Goal: Information Seeking & Learning: Learn about a topic

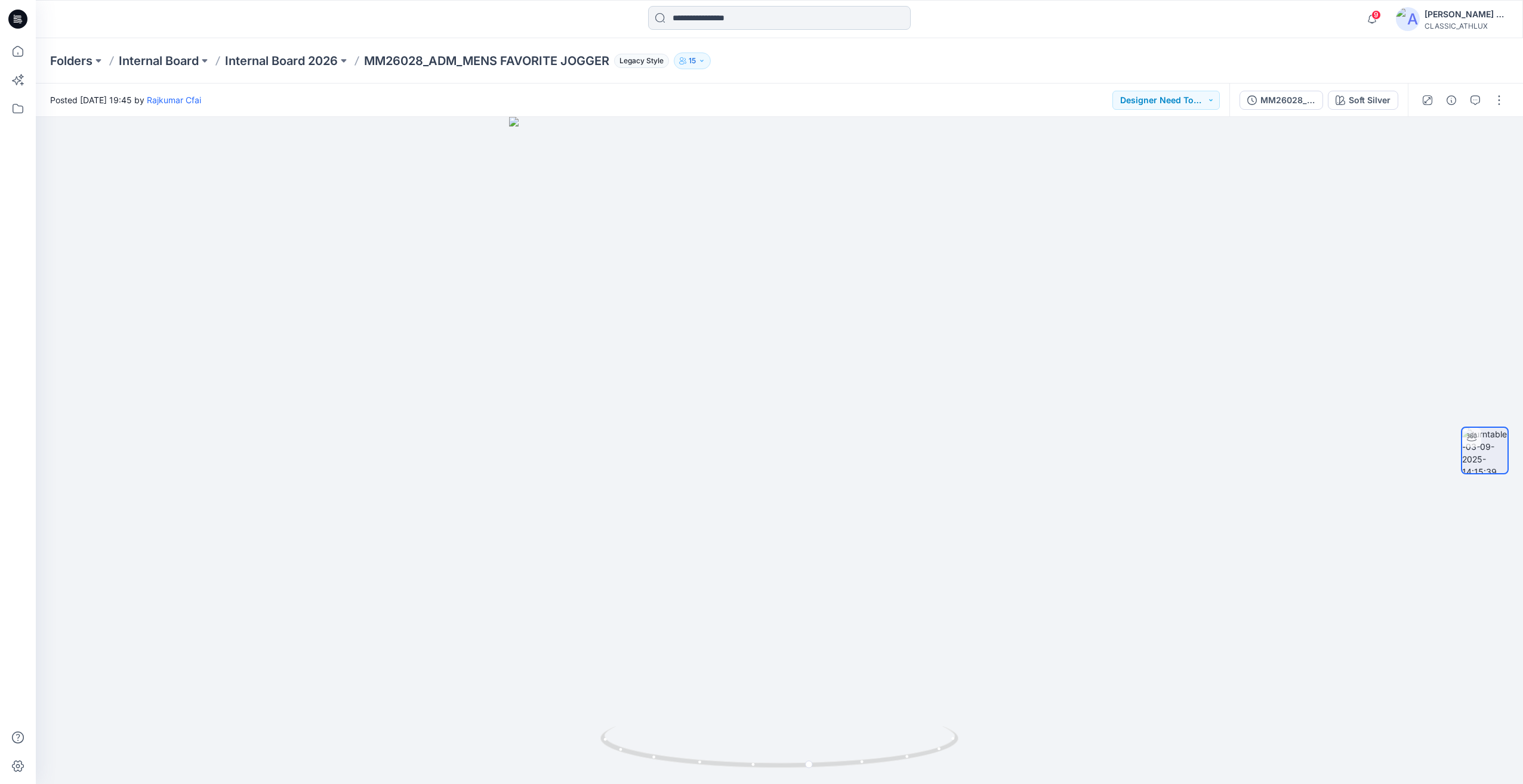
click at [711, 14] on input at bounding box center [779, 18] width 263 height 24
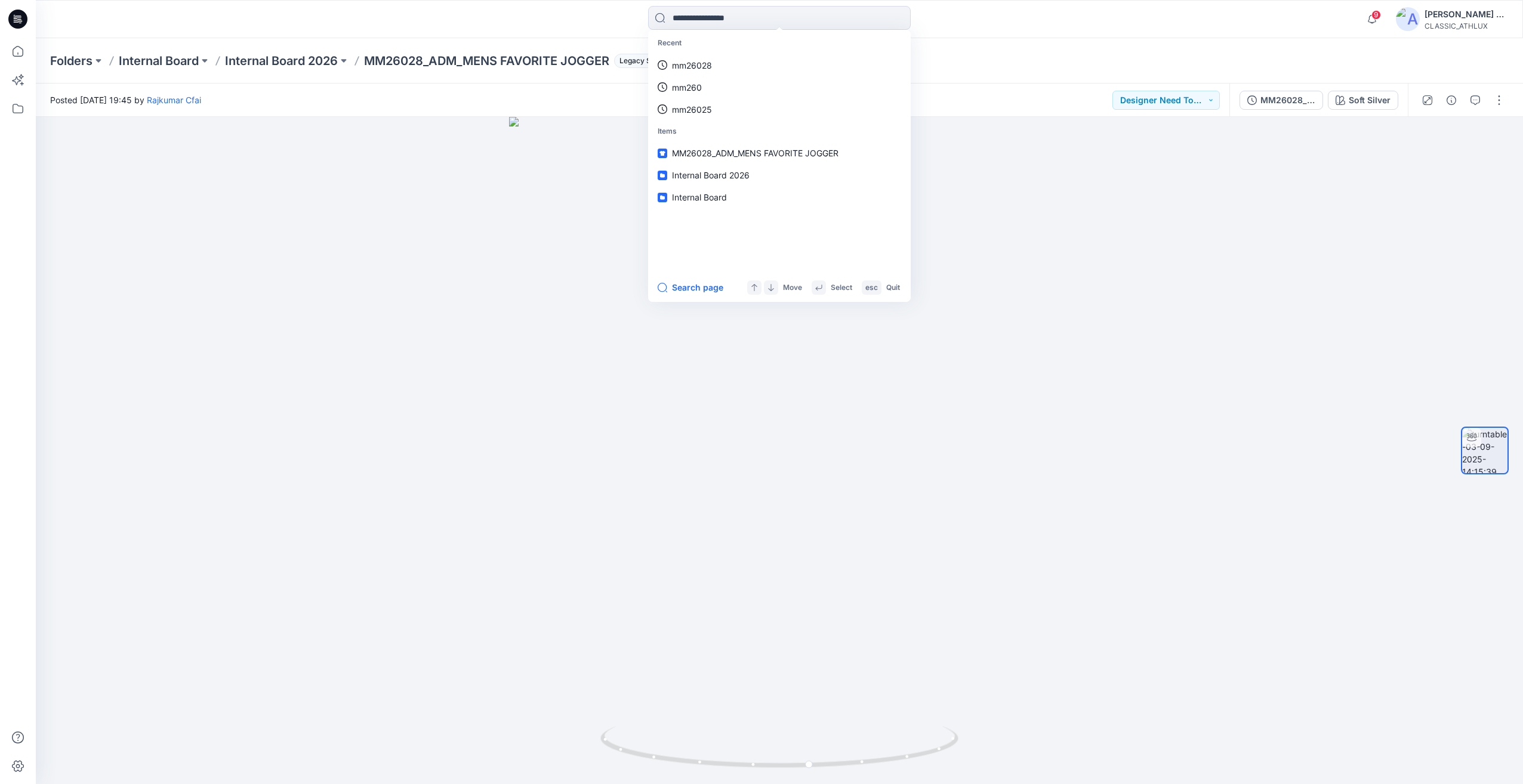
type input "*"
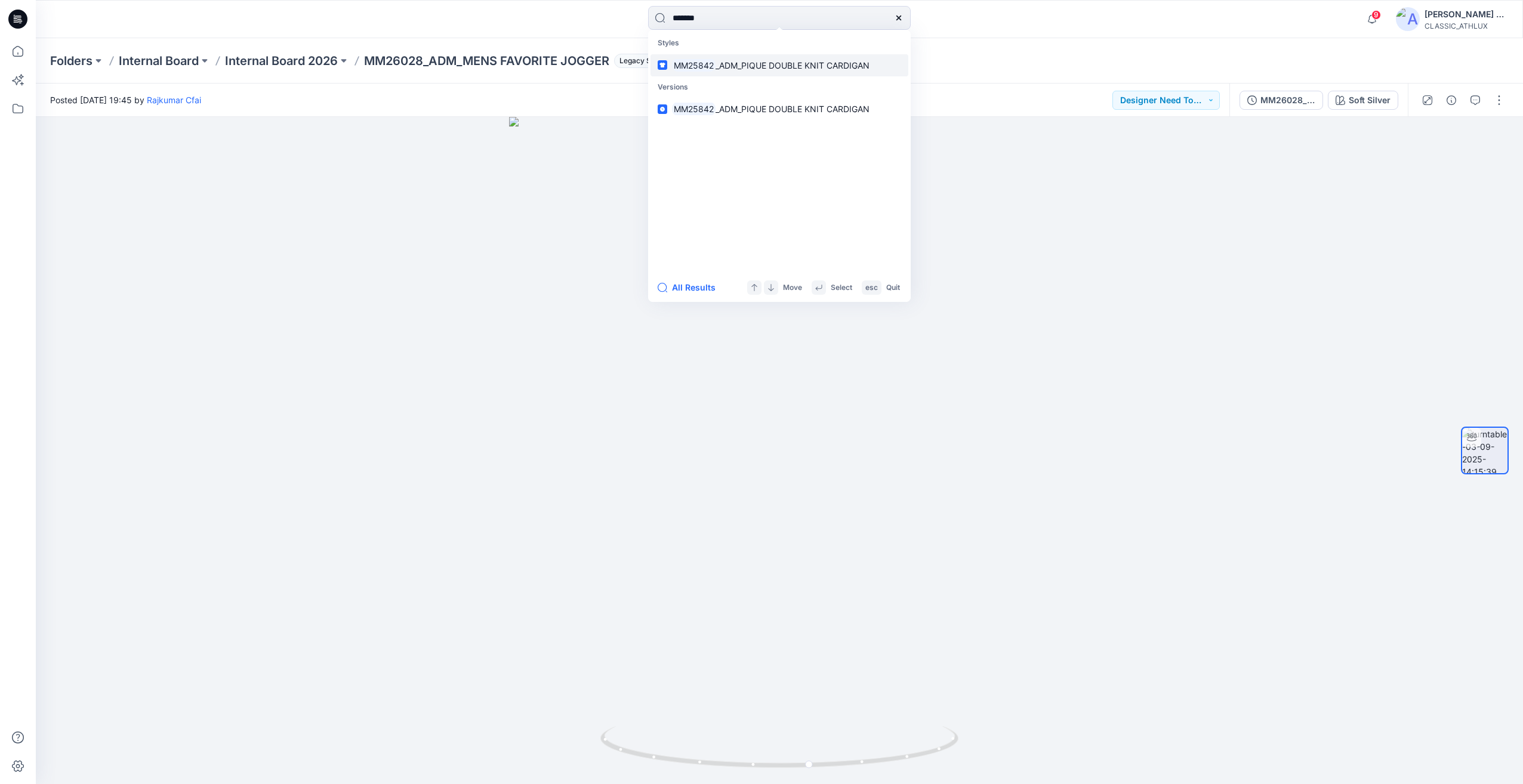
type input "*******"
click at [710, 70] on mark "MM25842" at bounding box center [694, 66] width 43 height 14
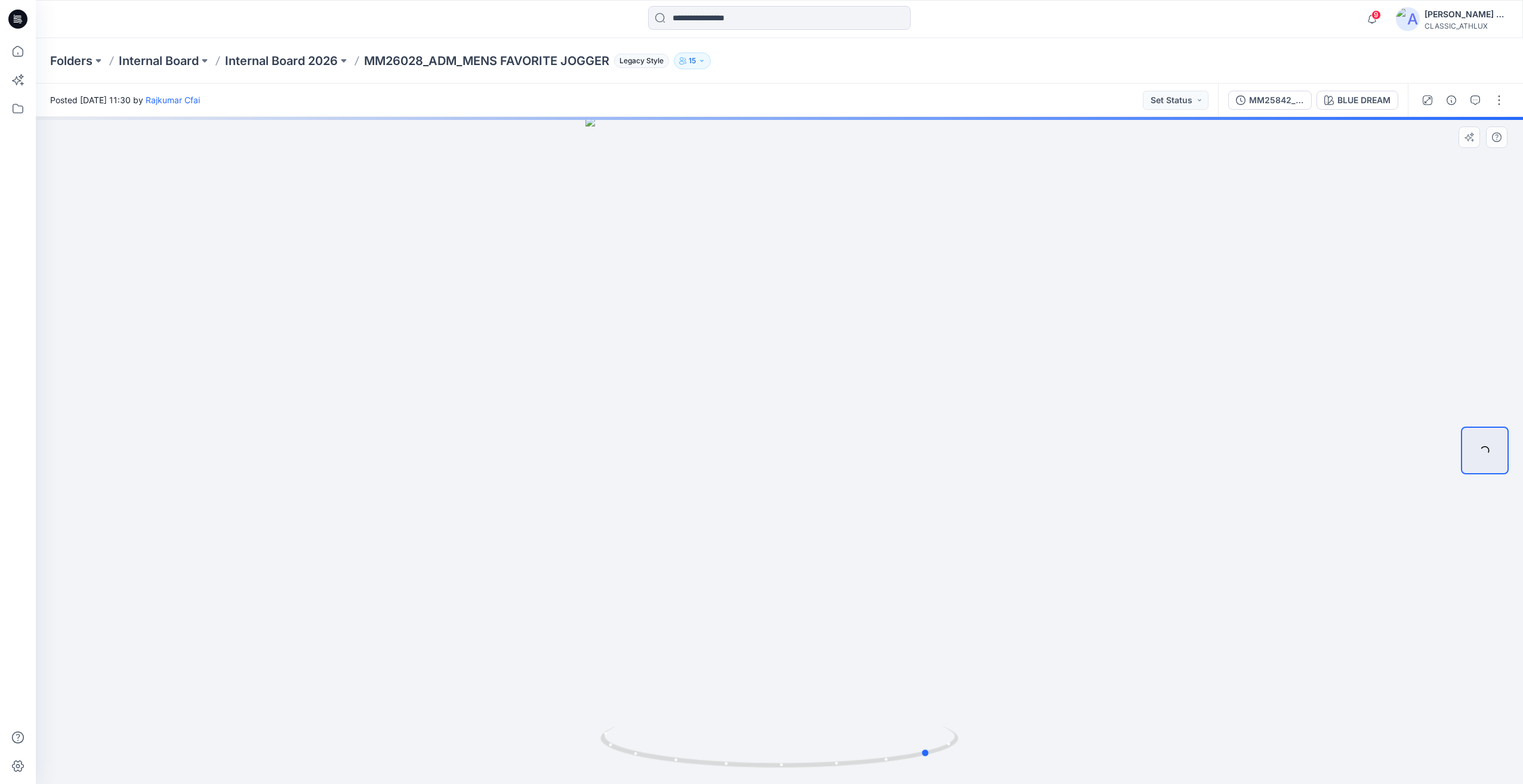
drag, startPoint x: 789, startPoint y: 766, endPoint x: 578, endPoint y: 736, distance: 213.1
click at [578, 736] on div at bounding box center [779, 450] width 1487 height 667
drag, startPoint x: 1039, startPoint y: 608, endPoint x: 700, endPoint y: 646, distance: 341.1
click at [700, 646] on div at bounding box center [779, 450] width 1487 height 667
drag, startPoint x: 795, startPoint y: 764, endPoint x: 682, endPoint y: 754, distance: 113.4
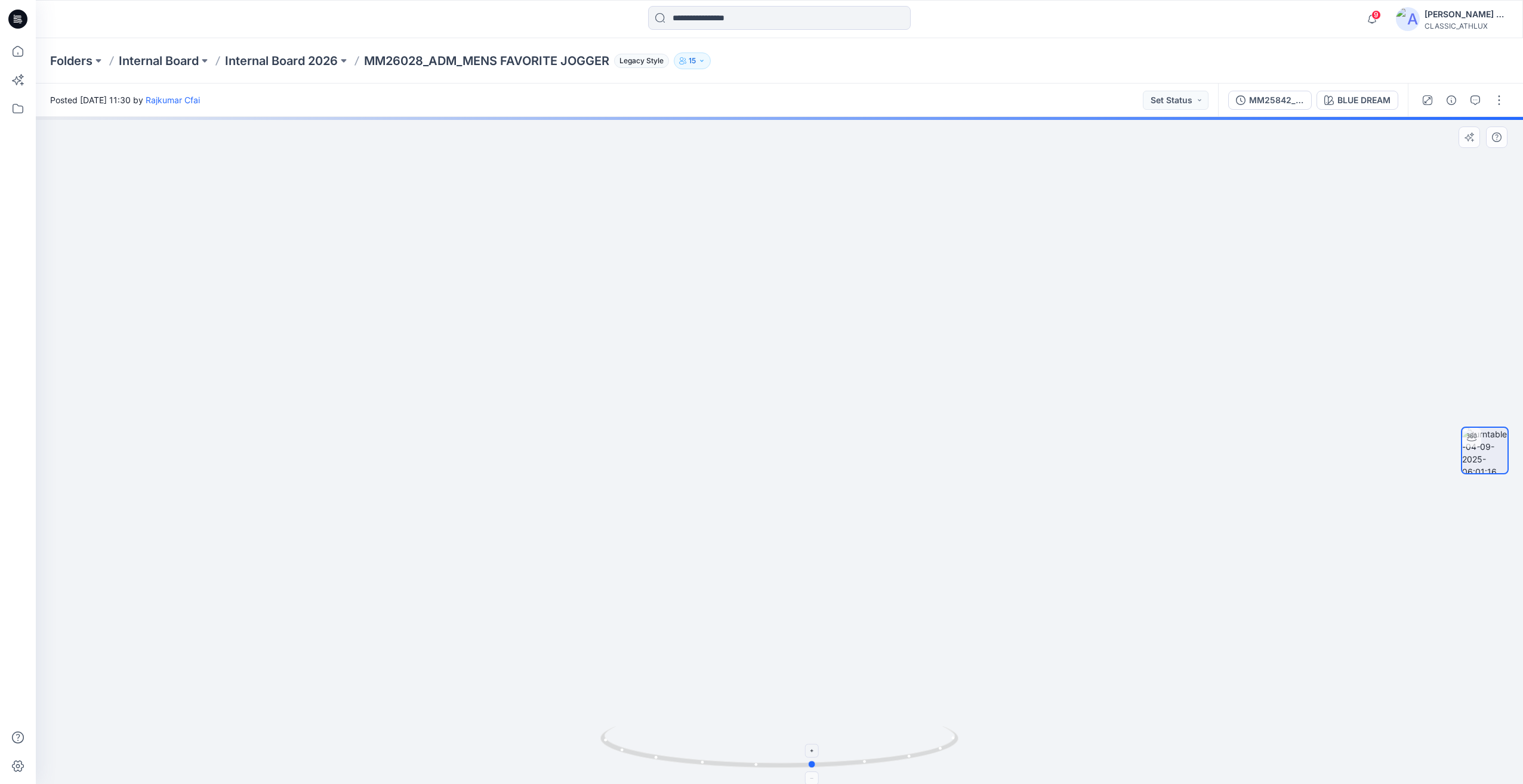
click at [682, 754] on icon at bounding box center [781, 748] width 361 height 45
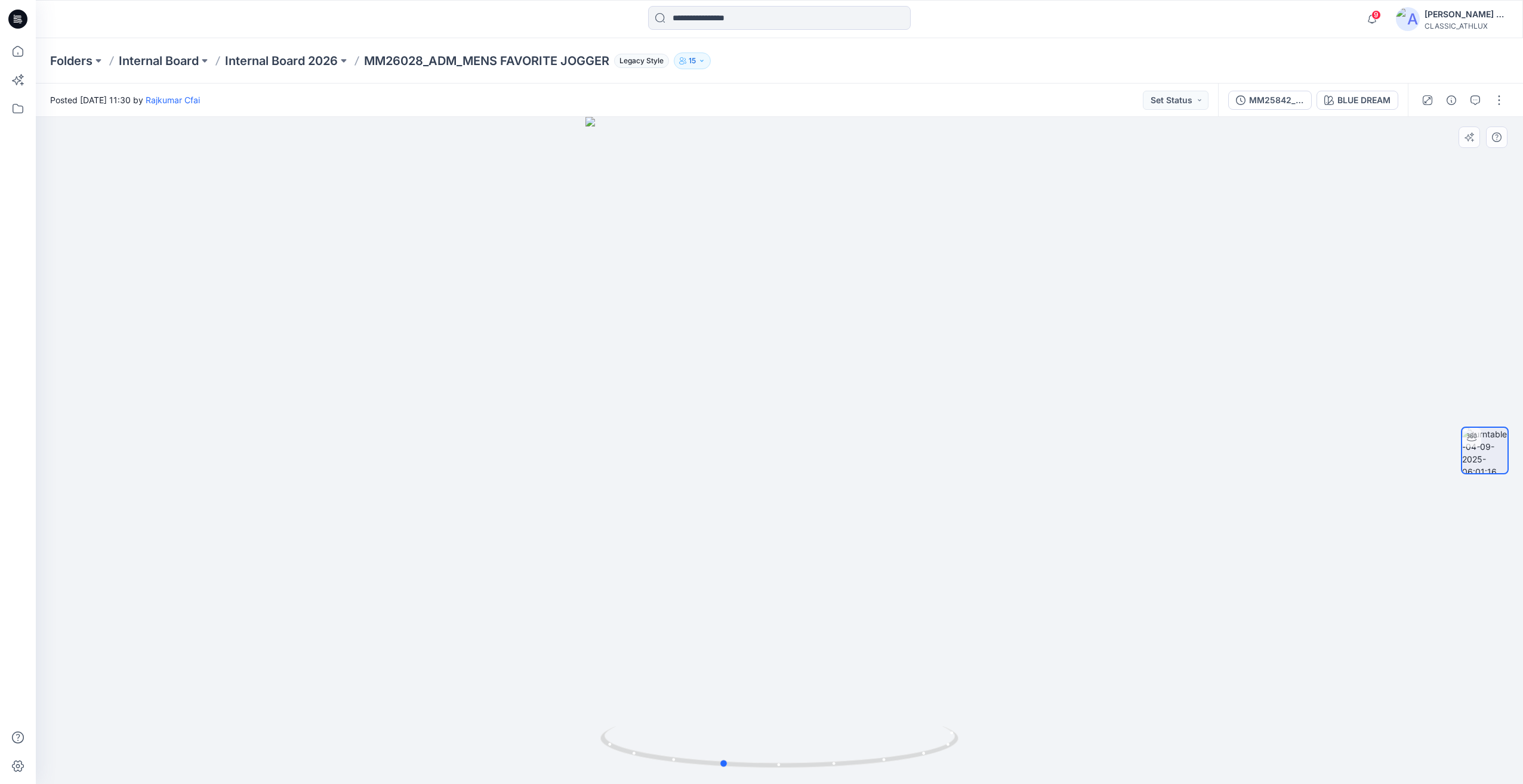
drag, startPoint x: 1107, startPoint y: 597, endPoint x: 1016, endPoint y: 619, distance: 93.6
click at [1016, 619] on div at bounding box center [779, 450] width 1487 height 667
drag, startPoint x: 1016, startPoint y: 619, endPoint x: 754, endPoint y: 642, distance: 263.0
click at [749, 642] on div at bounding box center [779, 450] width 1487 height 667
